Goal: Task Accomplishment & Management: Manage account settings

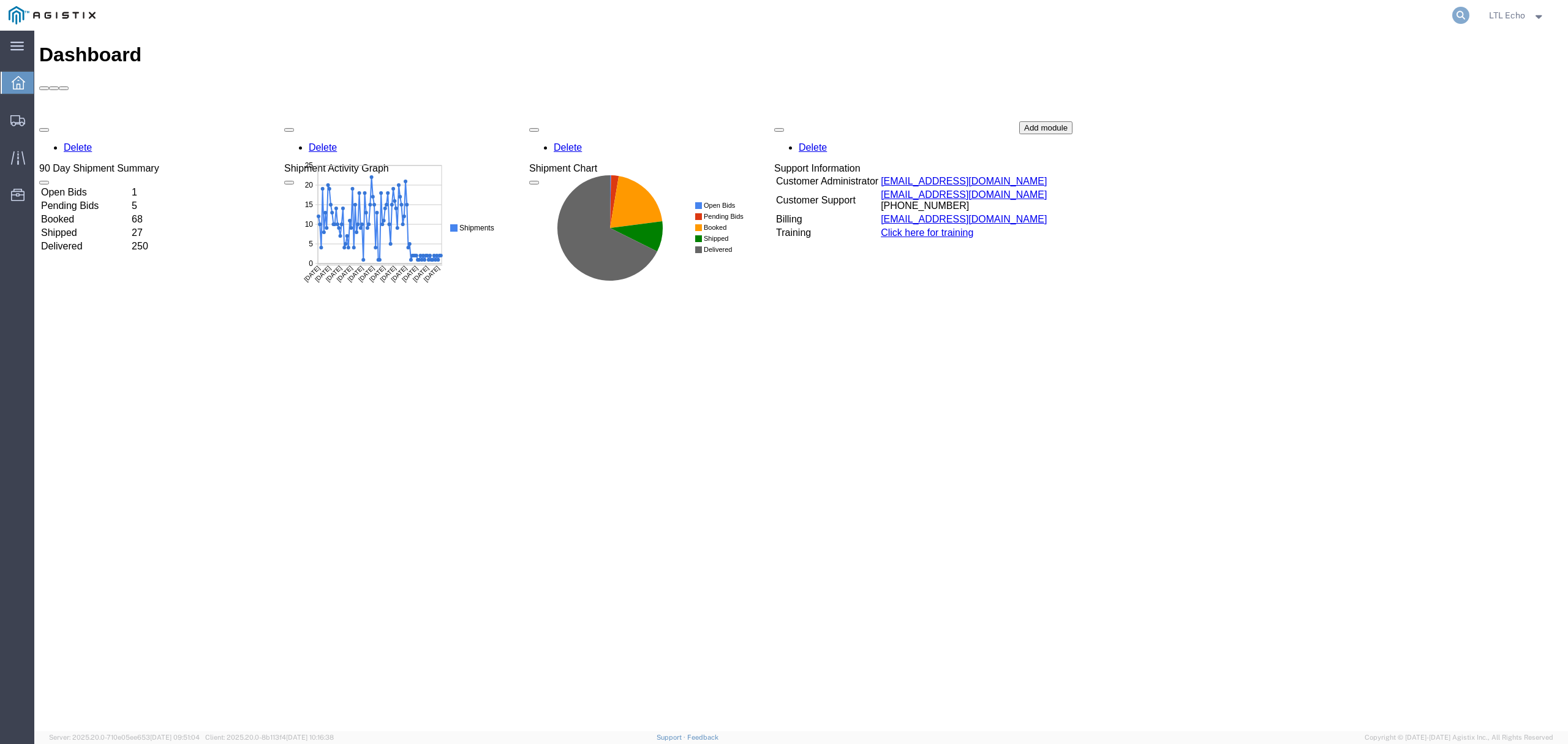
click at [1460, 7] on icon at bounding box center [1460, 15] width 17 height 17
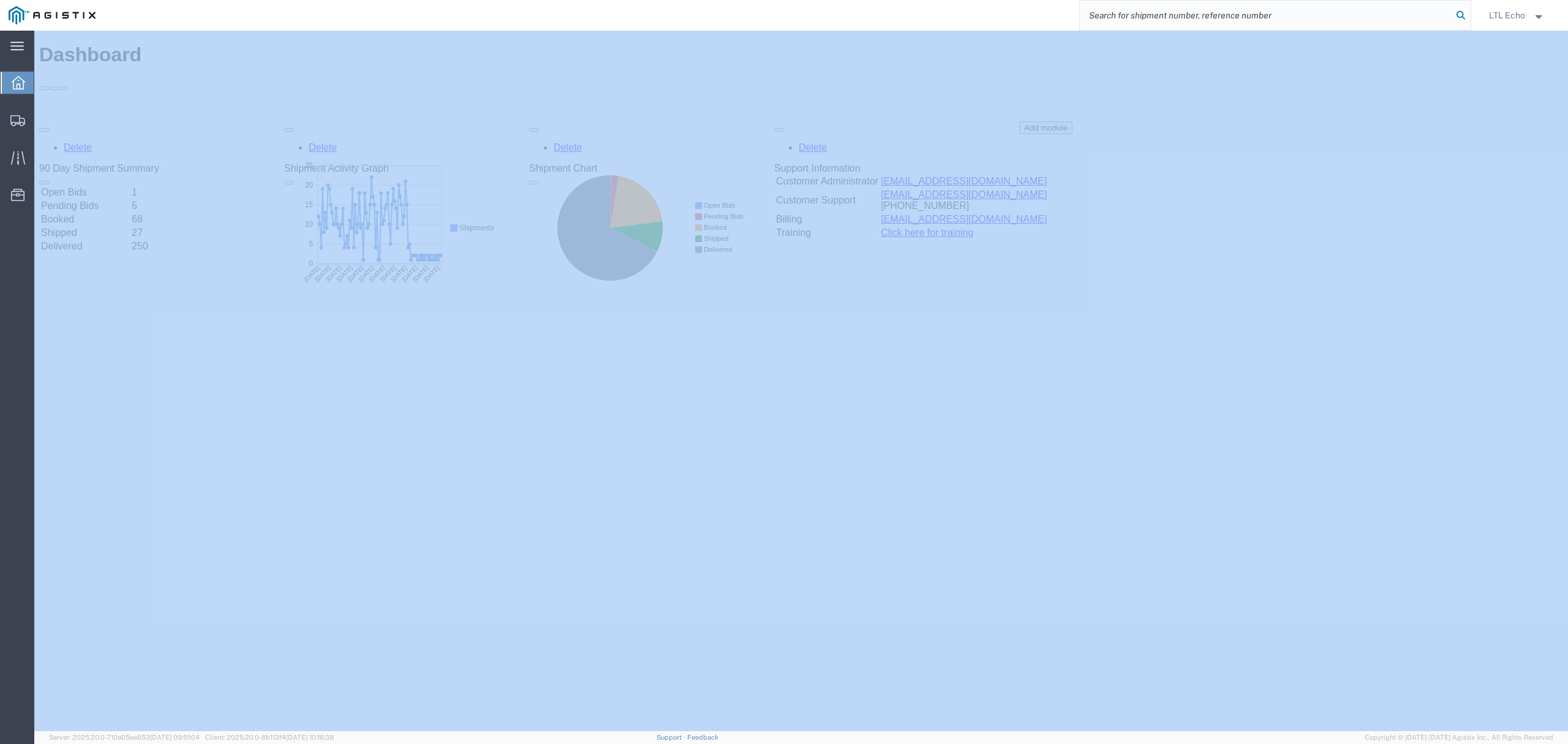
click at [1459, 7] on icon at bounding box center [1460, 15] width 17 height 17
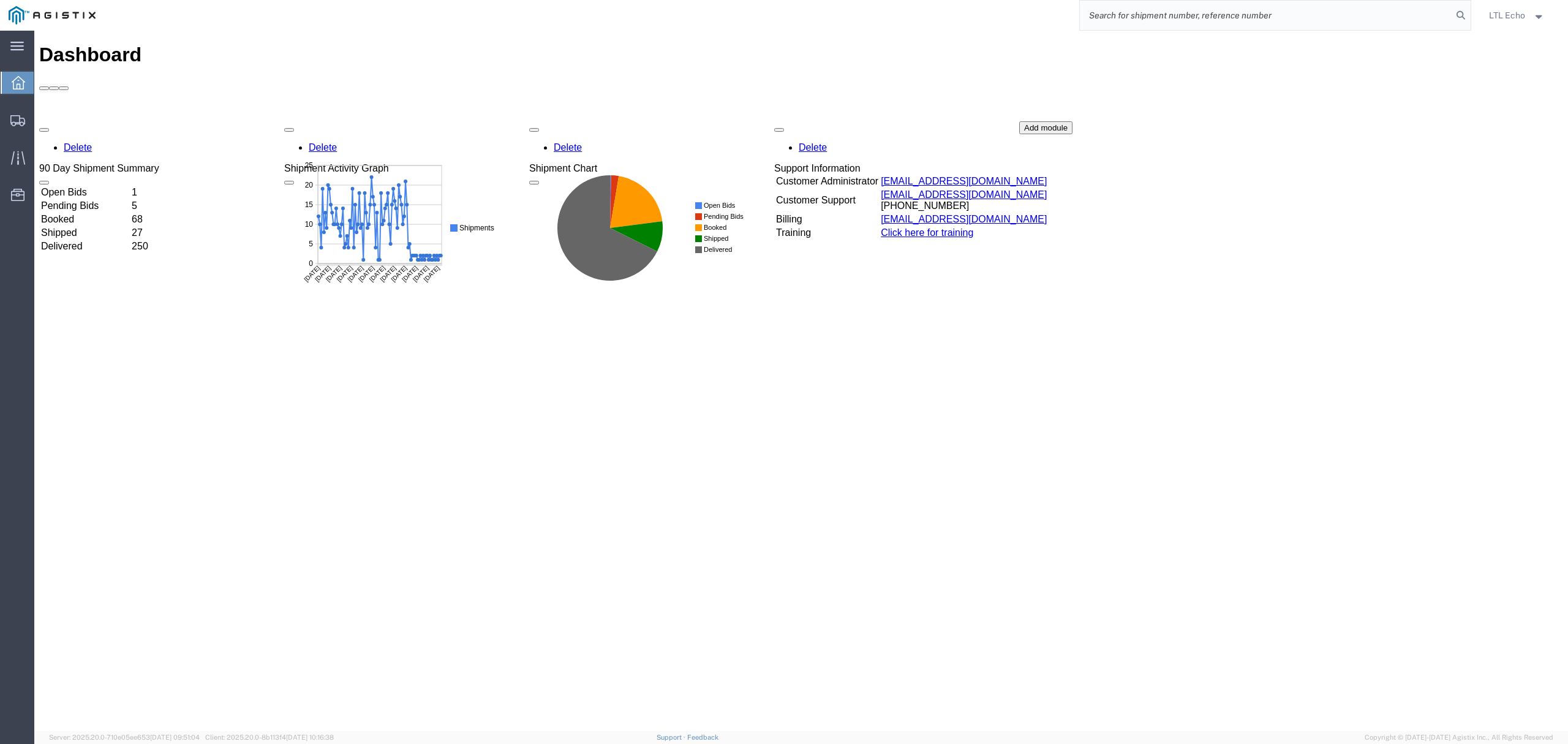
click at [1392, 8] on input "search" at bounding box center [1266, 16] width 372 height 30
paste input "56979819"
type input "56979819"
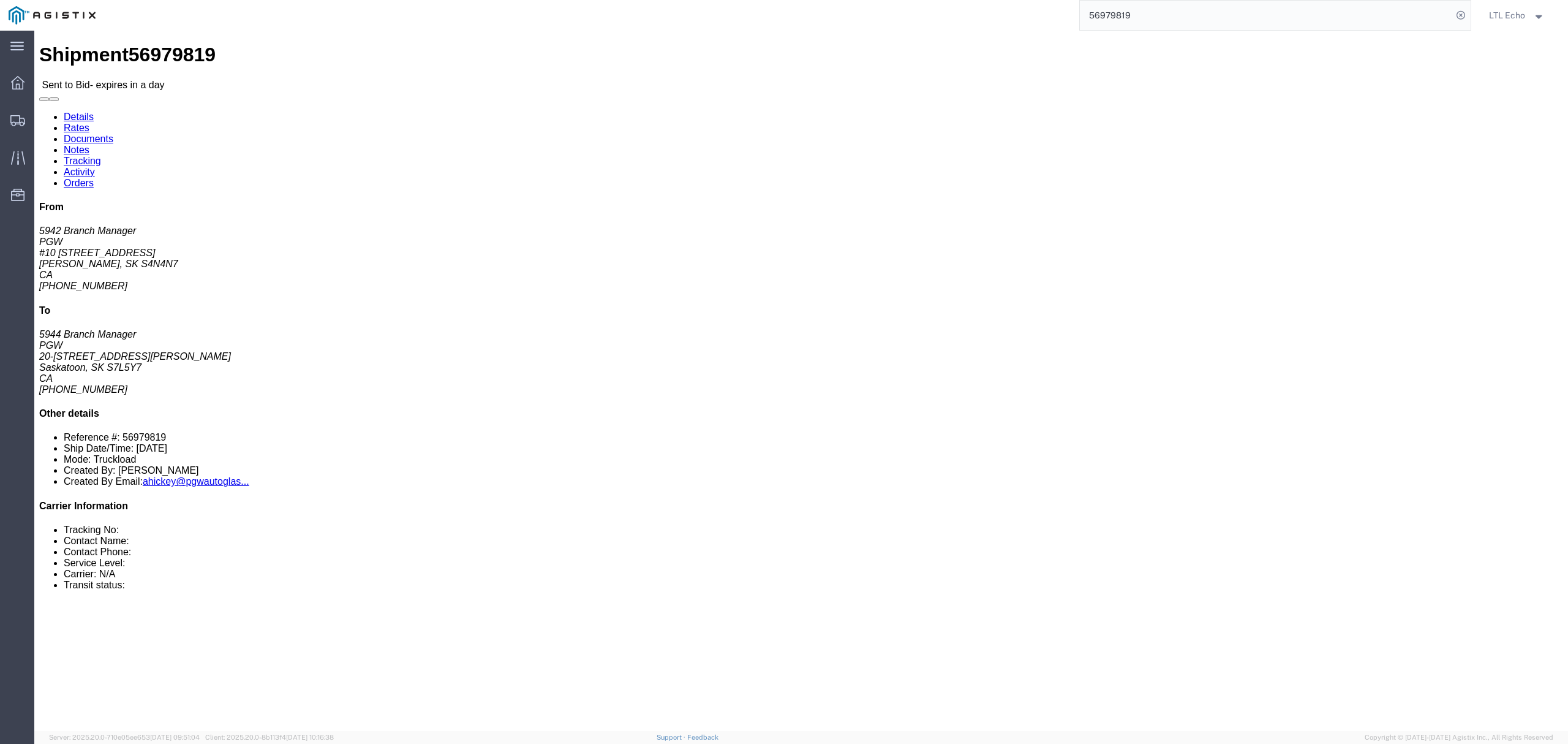
click div "Leg 1 - Truckload Number of trucks: 1"
click div "25 Your Packaging Total weight: 30000.00 LBS Dimensions: L 73.00 x W 30.00 x H …"
click div "Leg 1 - Truckload Number of trucks: 1"
click b "56979819"
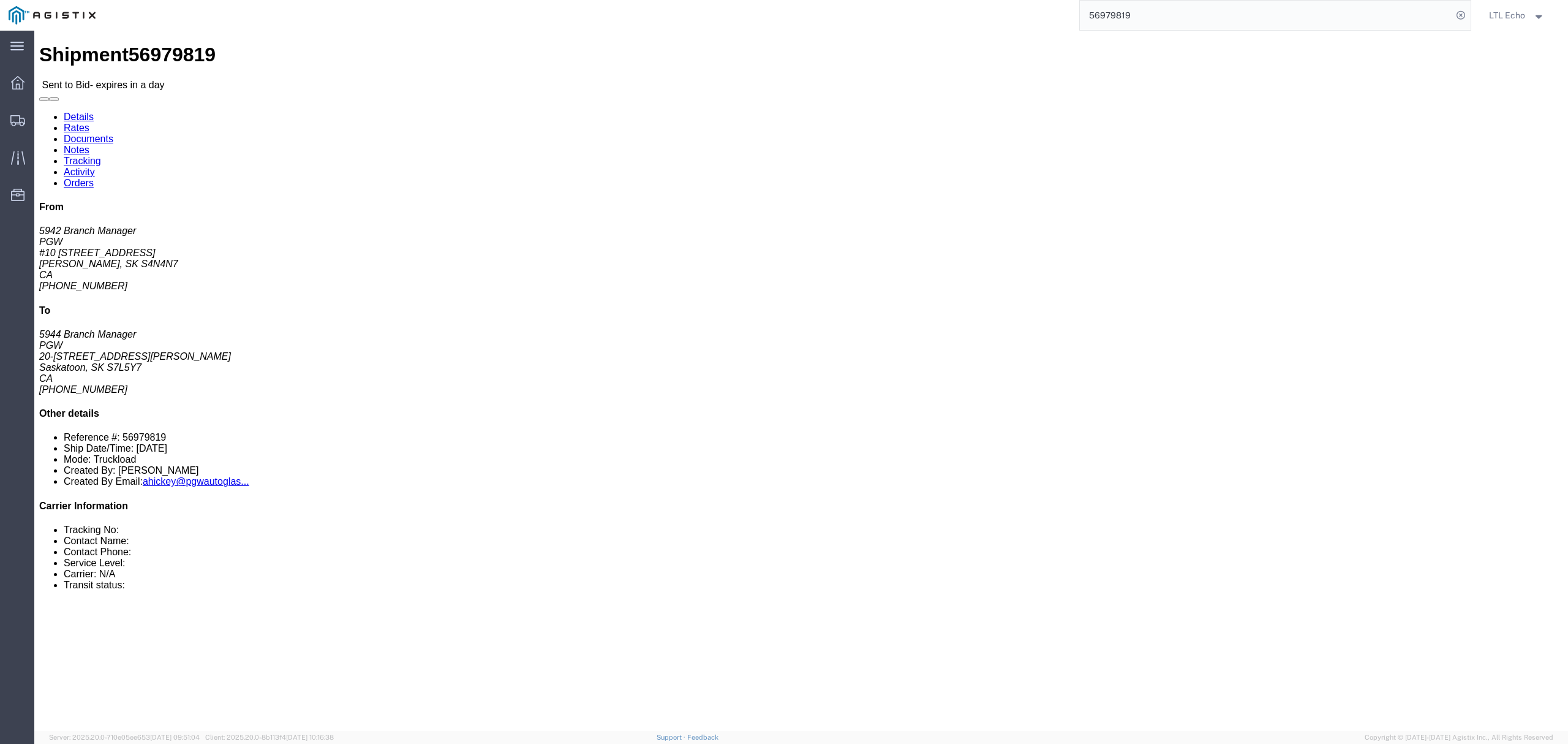
copy b "56979819"
click div "Leg 1 - Truckload Number of trucks: 1"
click address "PGW (5942 Branch Manager) 5942 #10 [STREET_ADDRESS][PERSON_NAME] [PHONE_NUMBER]…"
copy address "S4N4N7"
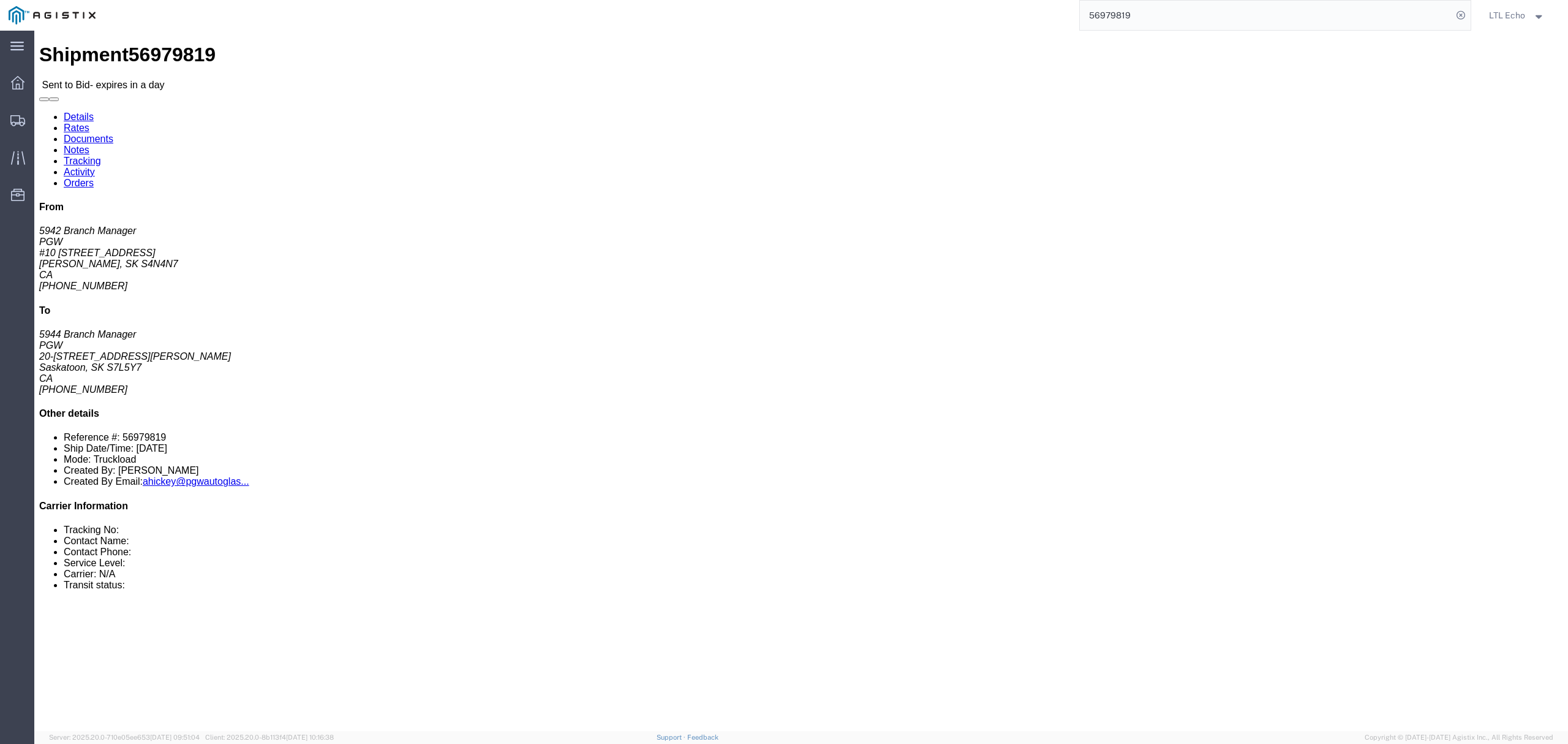
click address "PGW (5944 Branch Manager) 5944 20-[GEOGRAPHIC_DATA][STREET_ADDRESS] [PHONE_NUMB…"
copy address "S7L5Y7"
click h4 "Routing & Vehicle Information"
click link "Enter / Modify Bid"
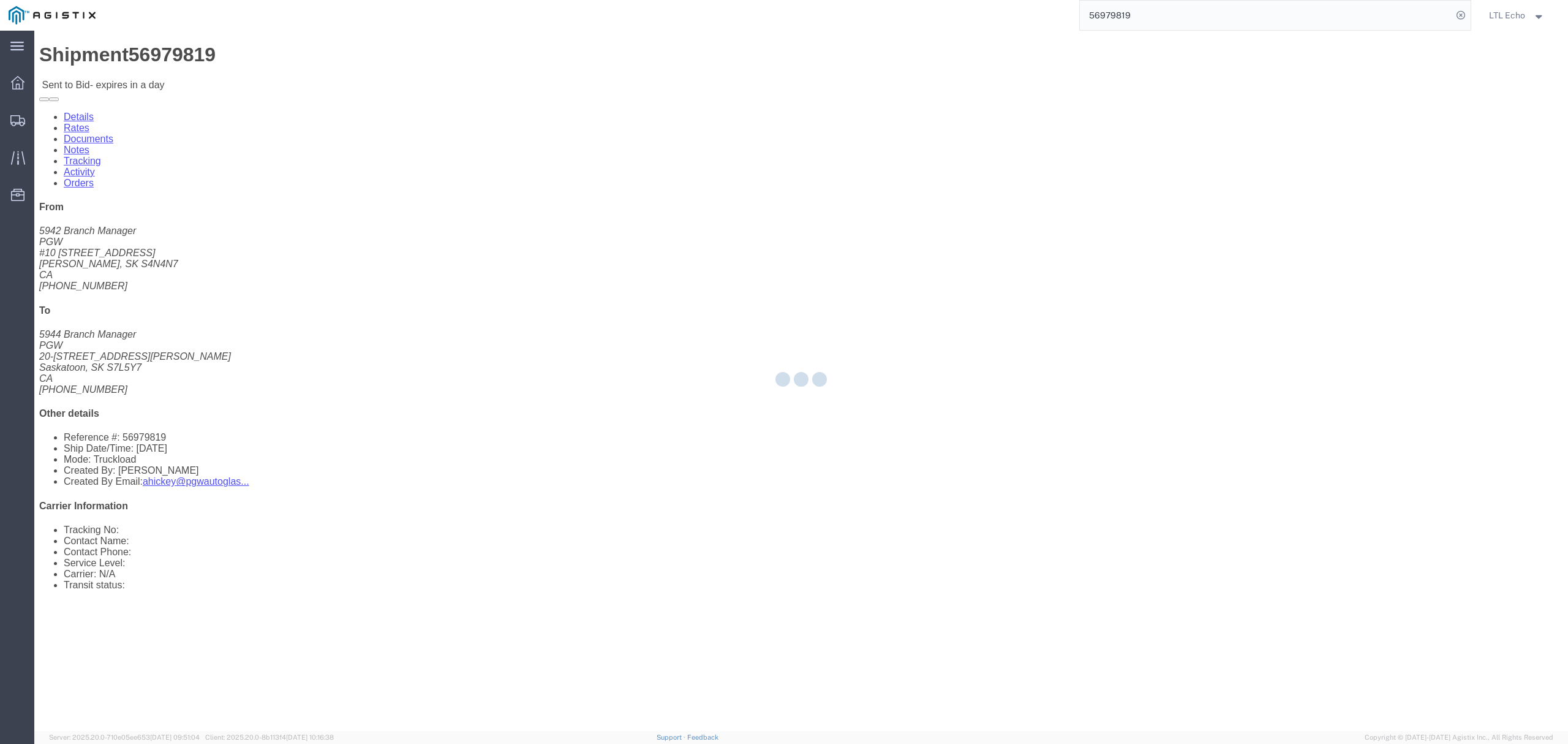
select select "4622"
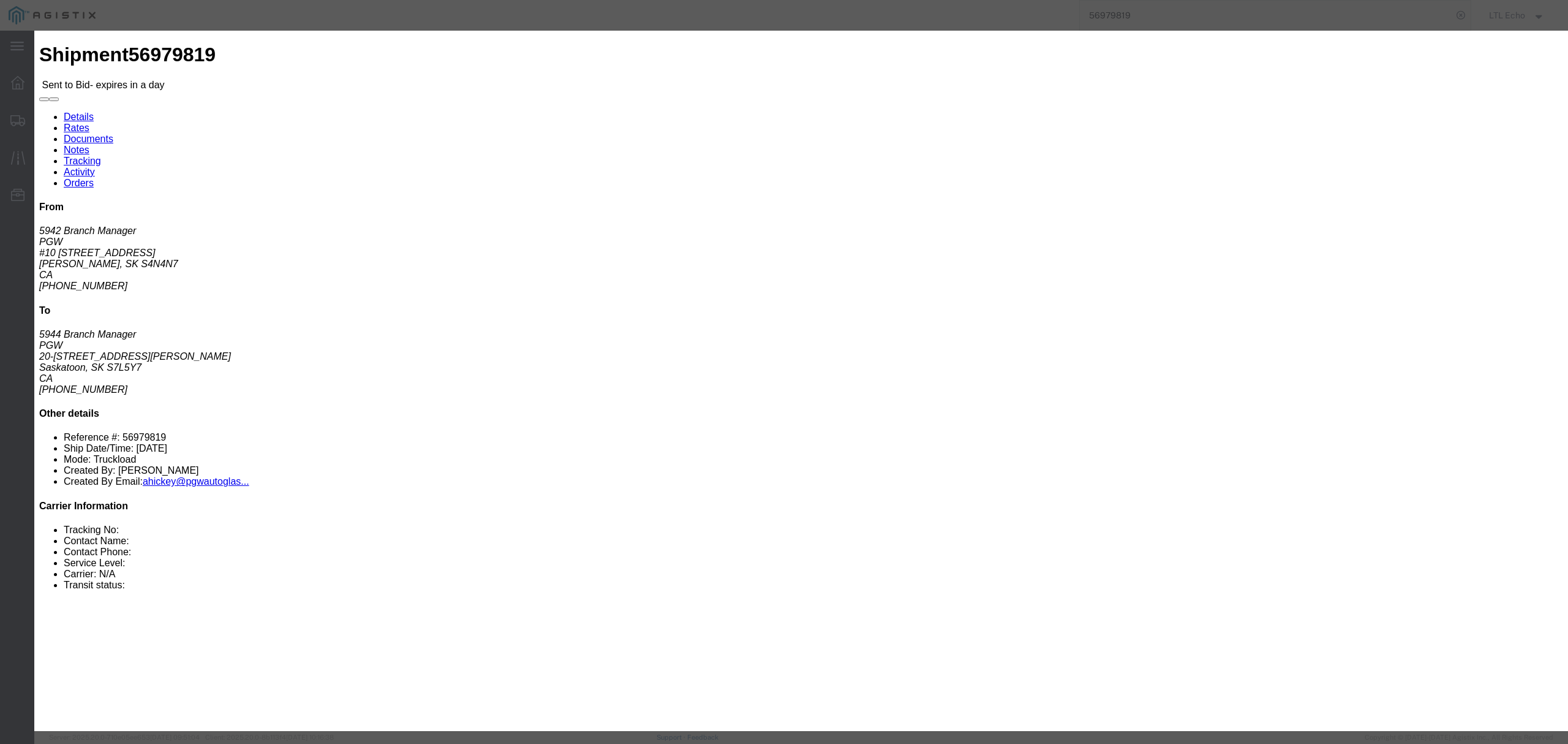
click input "number"
type input "1025"
click div "Bid Information Vendor Select Echo Global Logistics Service Level Select Guaran…"
click select "Select Guaranteed Next Day LTL Standard 3-5 Day Rail TL Standard 3 - 5 Day"
select select "13989"
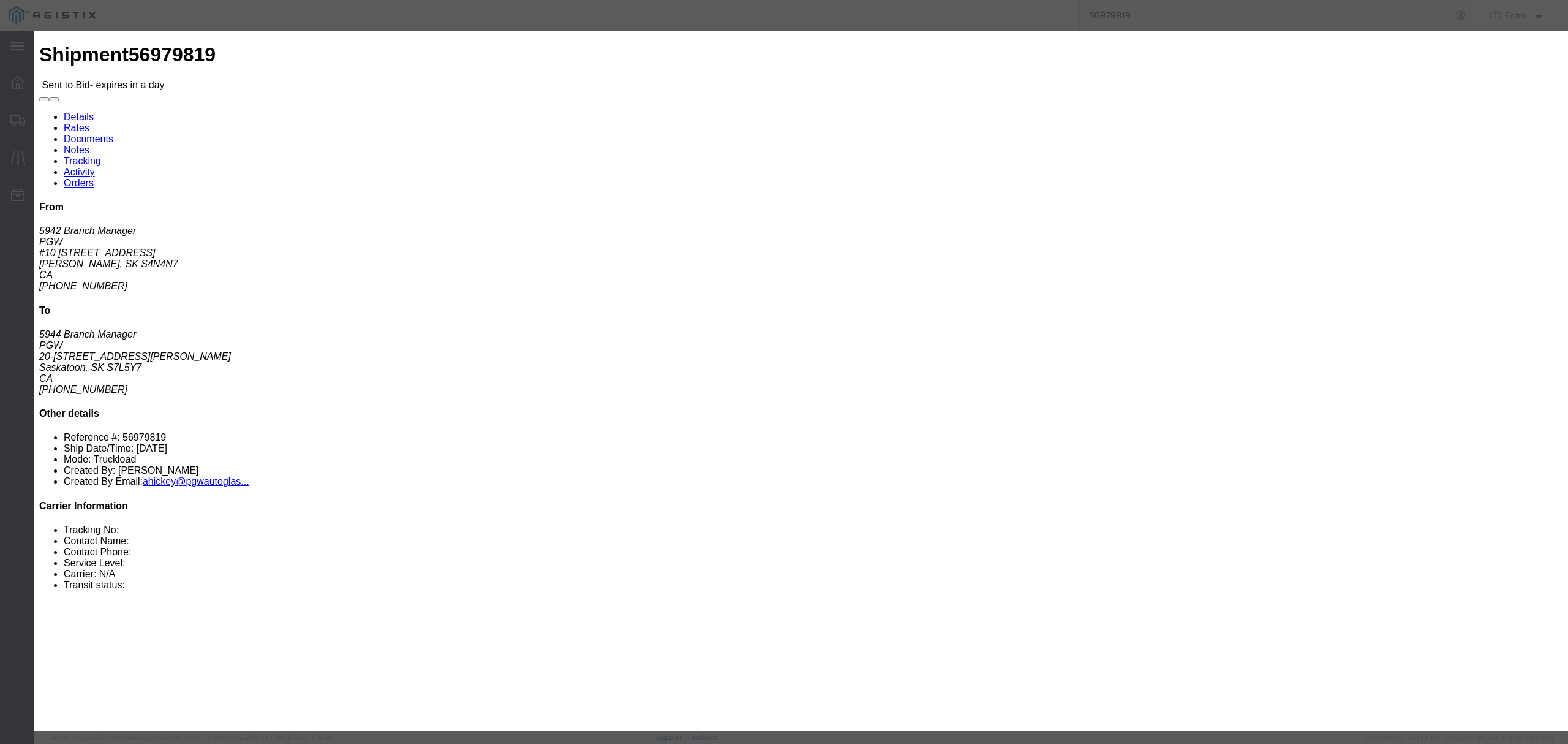
click select "Select Guaranteed Next Day LTL Standard 3-5 Day Rail TL Standard 3 - 5 Day"
click input "text"
type input "56979819"
click input "1025"
type input "1045"
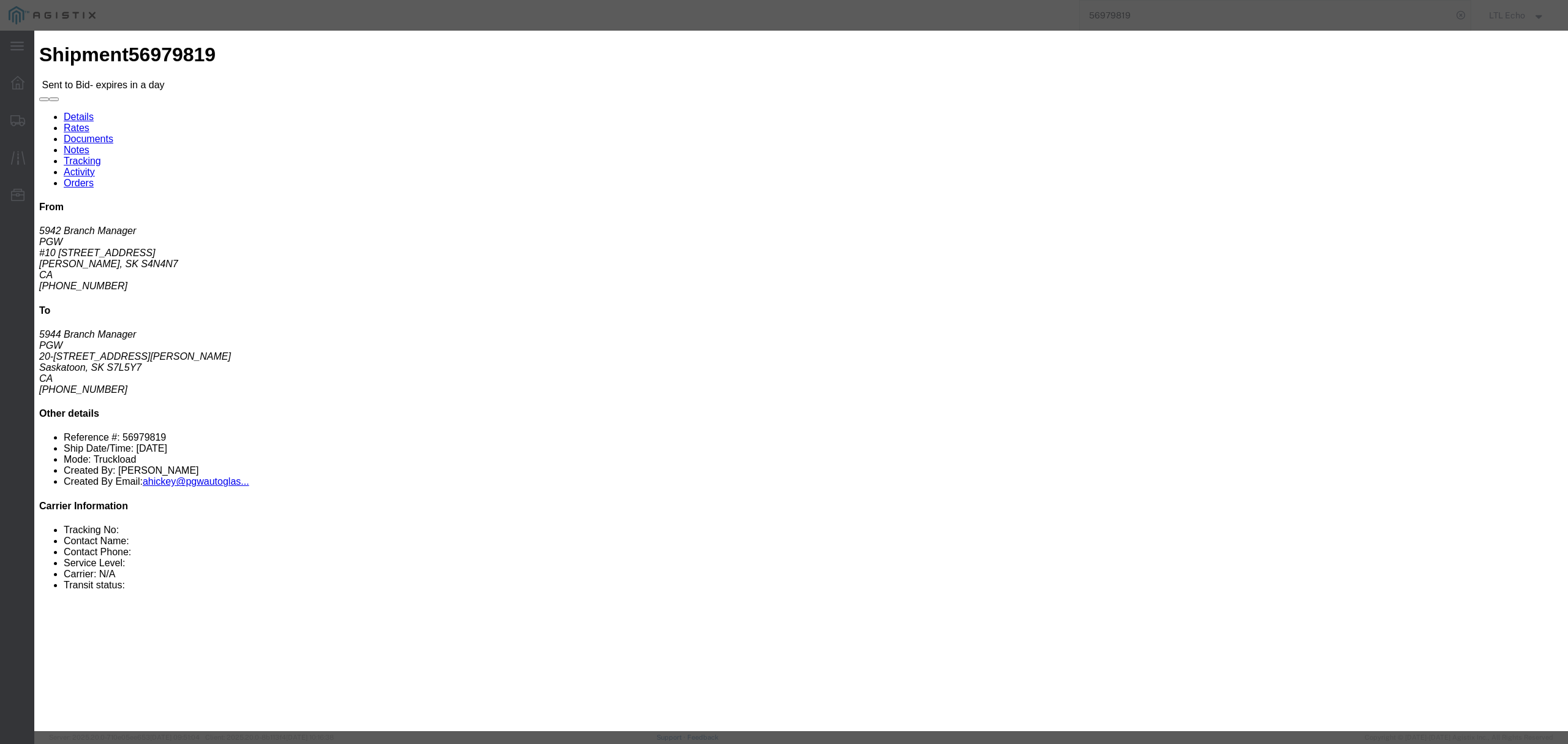
click button "Submit"
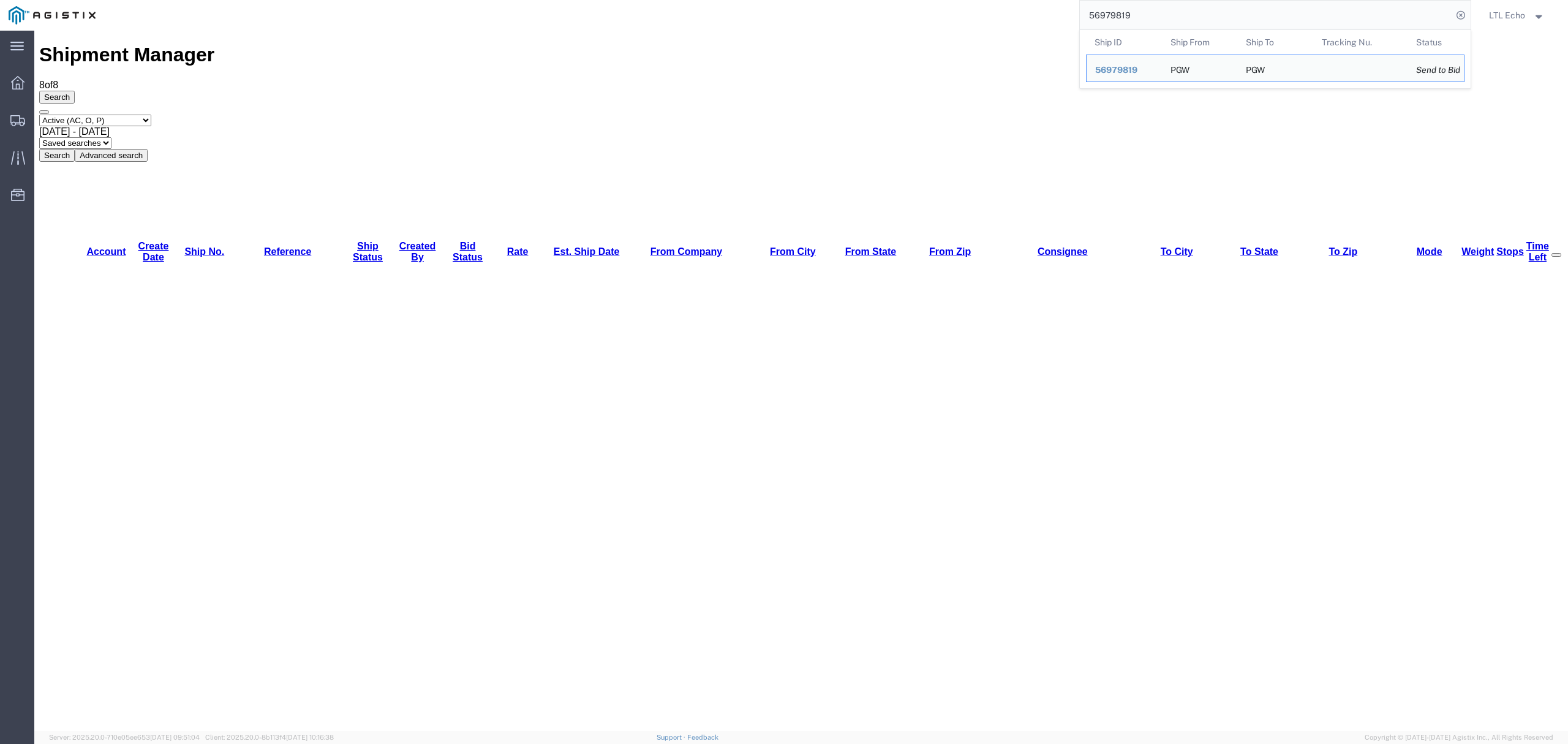
drag, startPoint x: 1220, startPoint y: 44, endPoint x: 957, endPoint y: 40, distance: 263.0
click at [1146, 11] on input "56979819" at bounding box center [1266, 16] width 372 height 30
click at [1108, 67] on span "56979819" at bounding box center [1116, 70] width 42 height 10
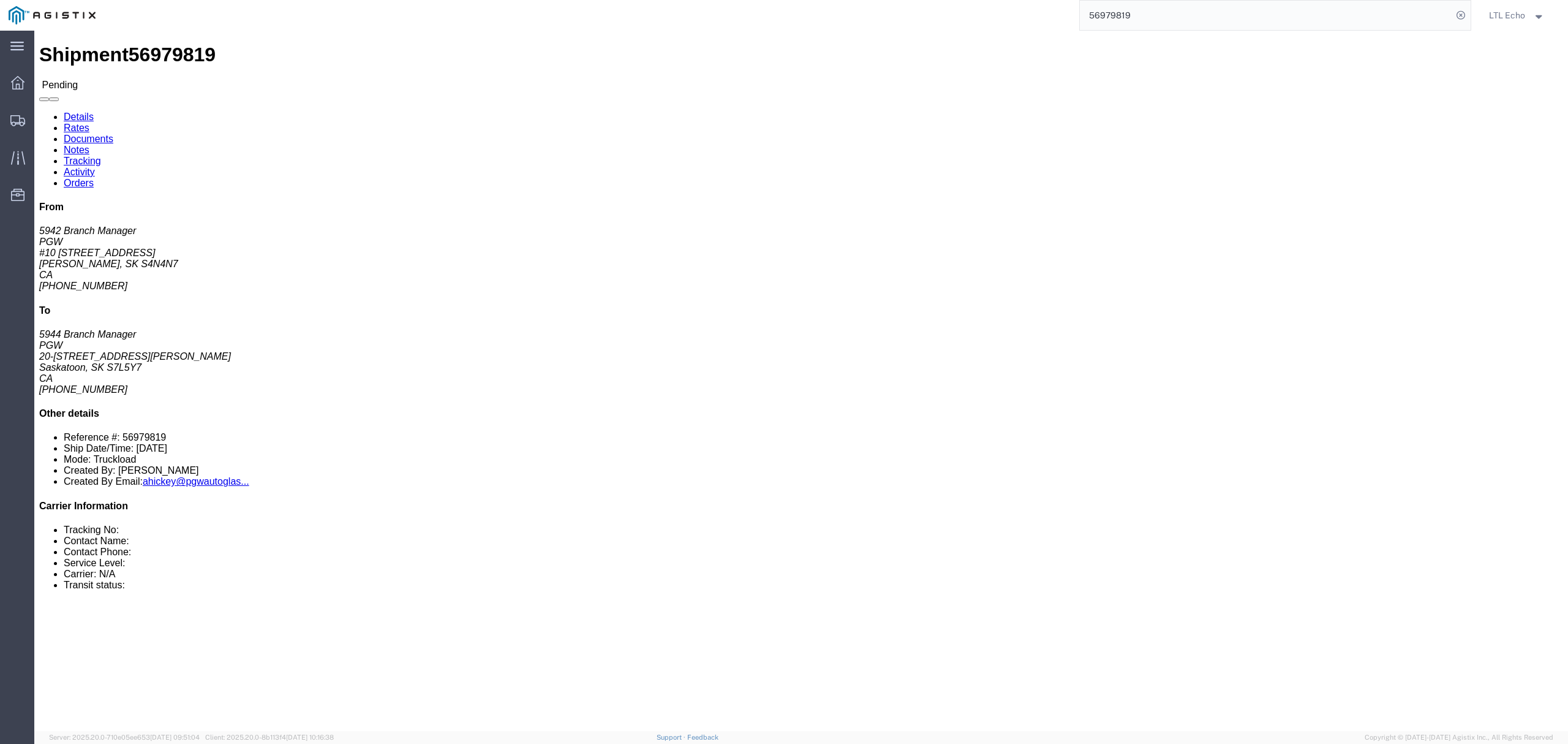
click button "Enter / Modify Bid"
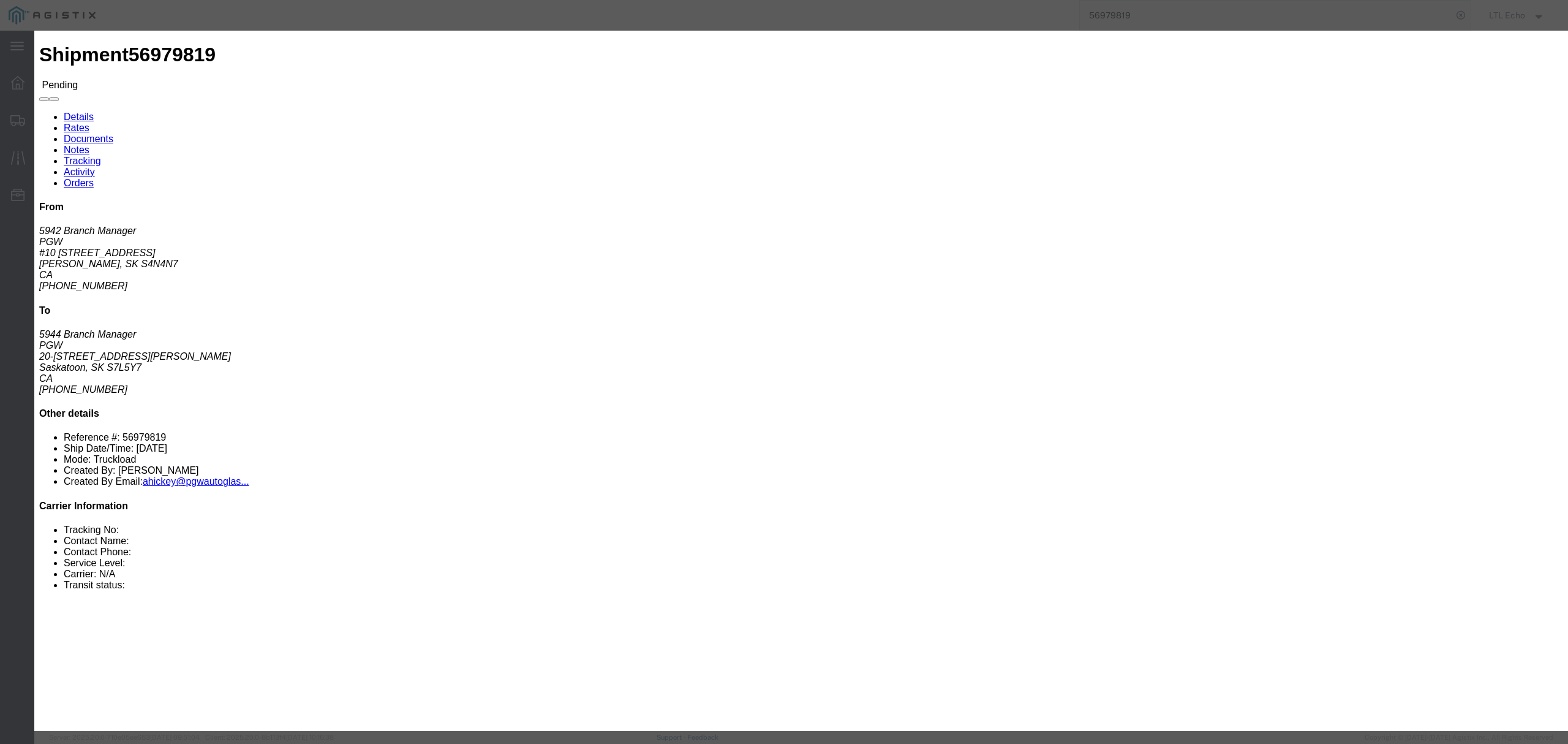
click button "Close"
